Goal: Transaction & Acquisition: Download file/media

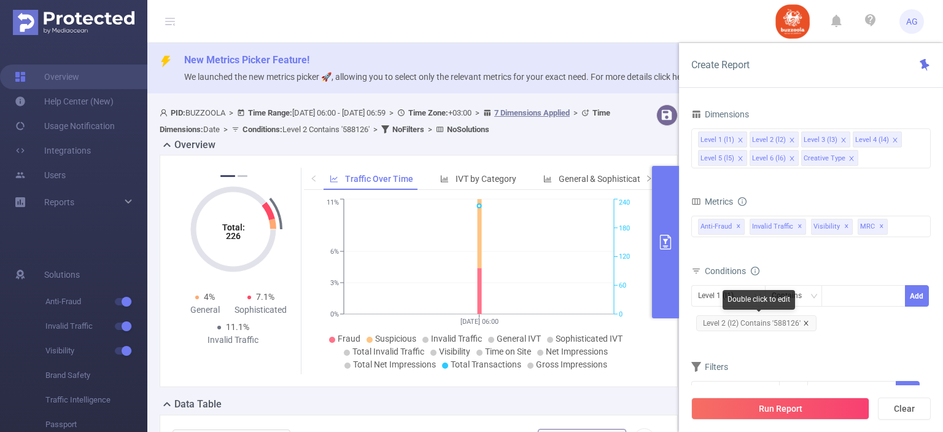
click at [804, 324] on icon "icon: close" at bounding box center [806, 323] width 6 height 6
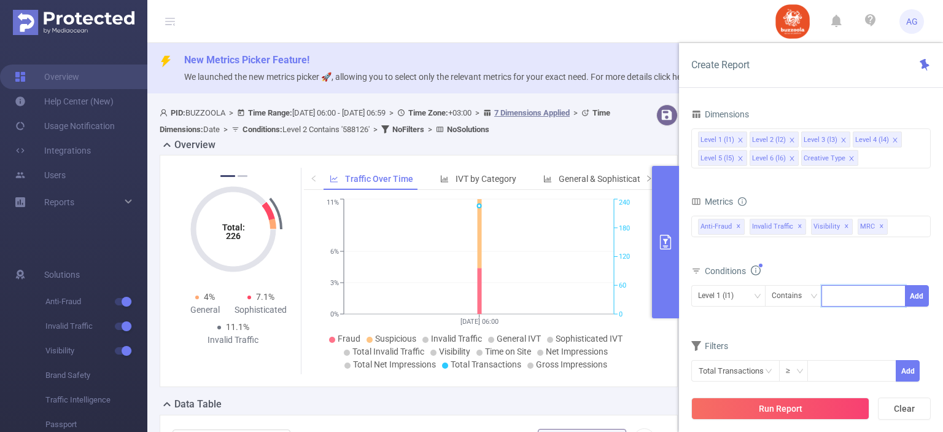
click at [828, 293] on input at bounding box center [831, 296] width 6 height 16
click at [741, 290] on div "Level 1 (l1)" at bounding box center [720, 296] width 44 height 20
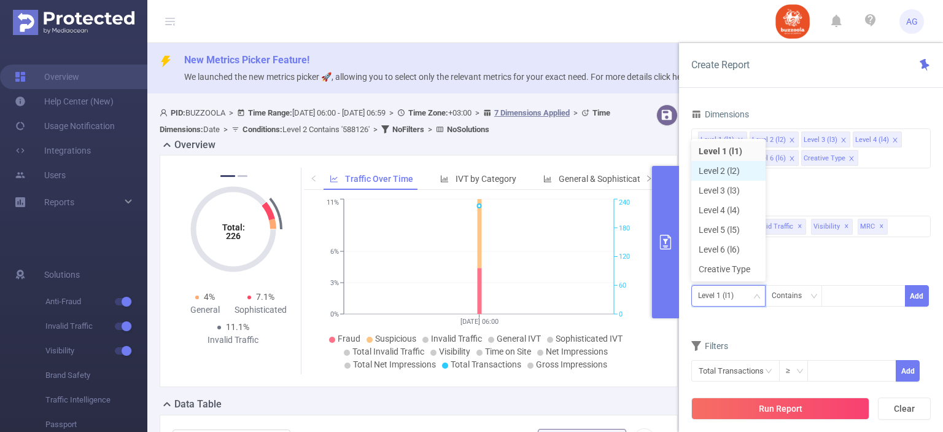
click at [723, 172] on li "Level 2 (l2)" at bounding box center [729, 171] width 74 height 20
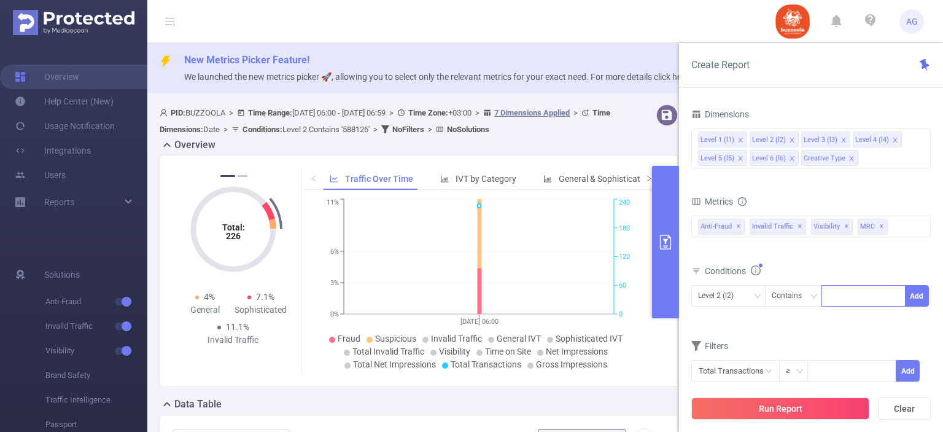
click at [863, 296] on div at bounding box center [863, 296] width 71 height 20
paste input "587913"
type input "587913"
click at [861, 316] on li "587913" at bounding box center [864, 320] width 84 height 20
paste input "587900"
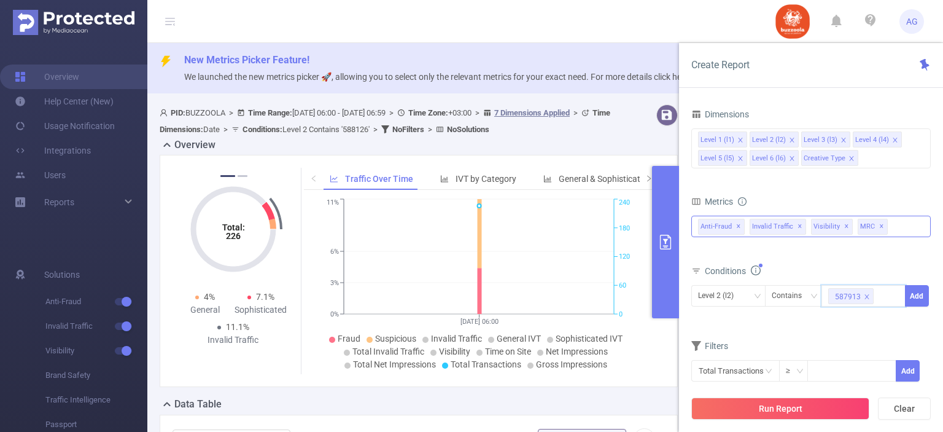
type input "587900"
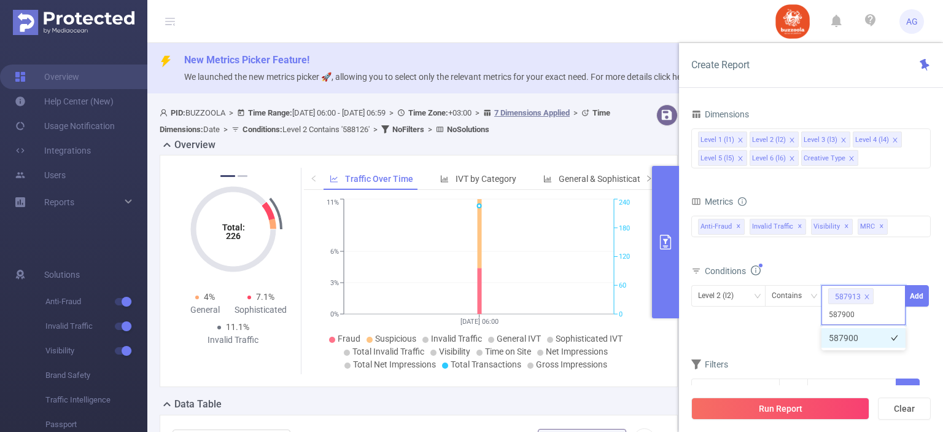
click at [844, 338] on li "587900" at bounding box center [864, 338] width 84 height 20
click at [913, 299] on button "Add" at bounding box center [917, 295] width 24 height 21
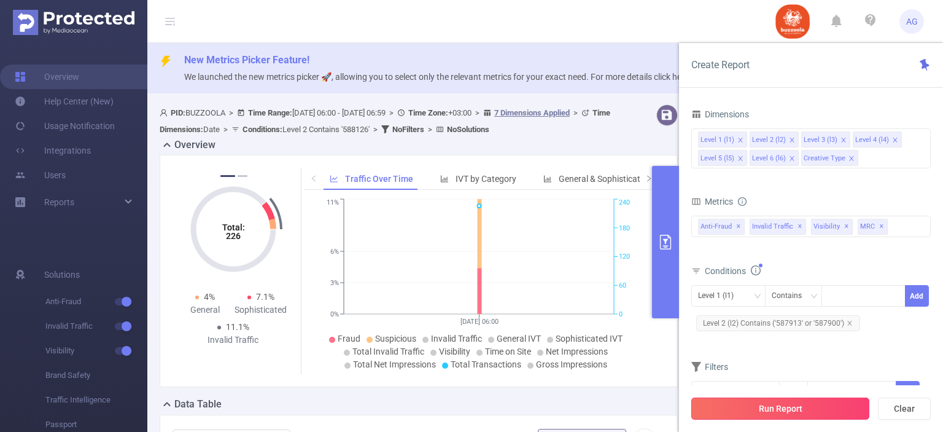
click at [807, 410] on button "Run Report" at bounding box center [781, 408] width 178 height 22
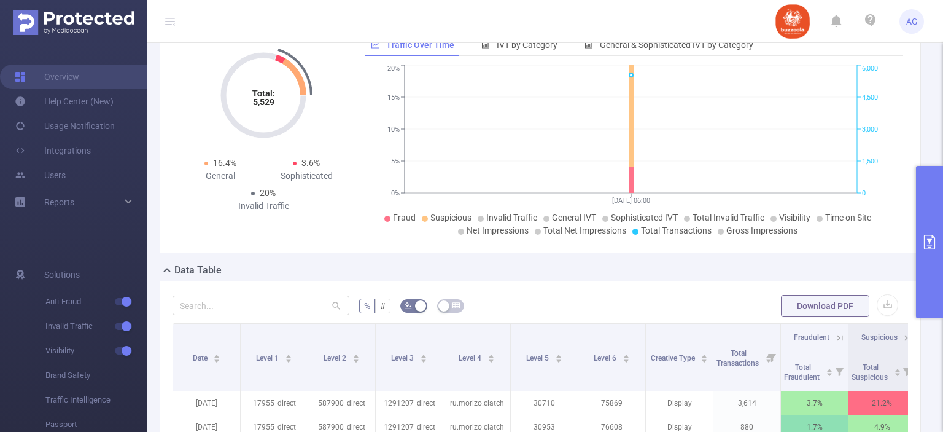
scroll to position [142, 0]
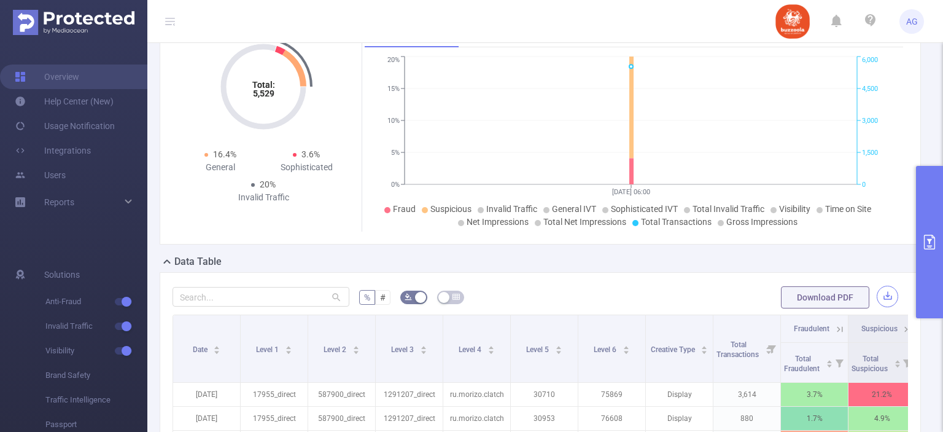
click at [887, 297] on button "button" at bounding box center [887, 296] width 21 height 21
click at [887, 297] on div "Export CSV Compression Would you like to download a compressed file? (Recommend…" at bounding box center [471, 216] width 943 height 432
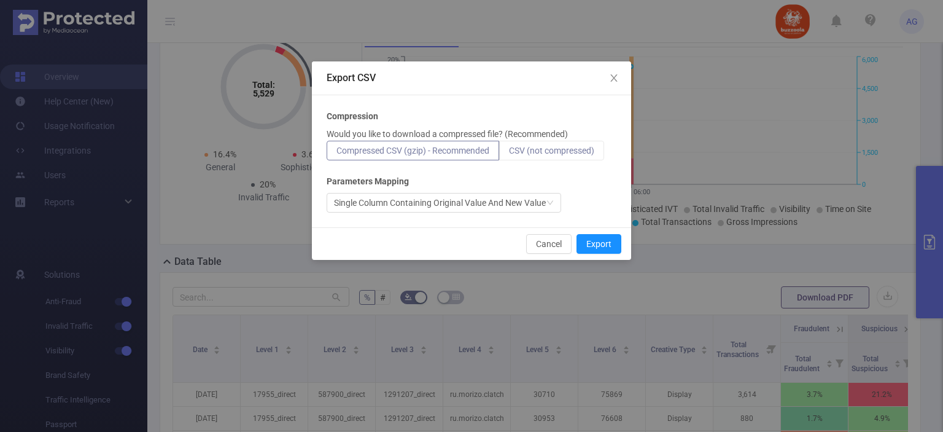
click at [569, 152] on span "CSV (not compressed)" at bounding box center [551, 151] width 85 height 10
click at [509, 154] on input "CSV (not compressed)" at bounding box center [509, 154] width 0 height 0
click at [599, 244] on button "Export" at bounding box center [599, 244] width 45 height 20
